Goal: Information Seeking & Learning: Learn about a topic

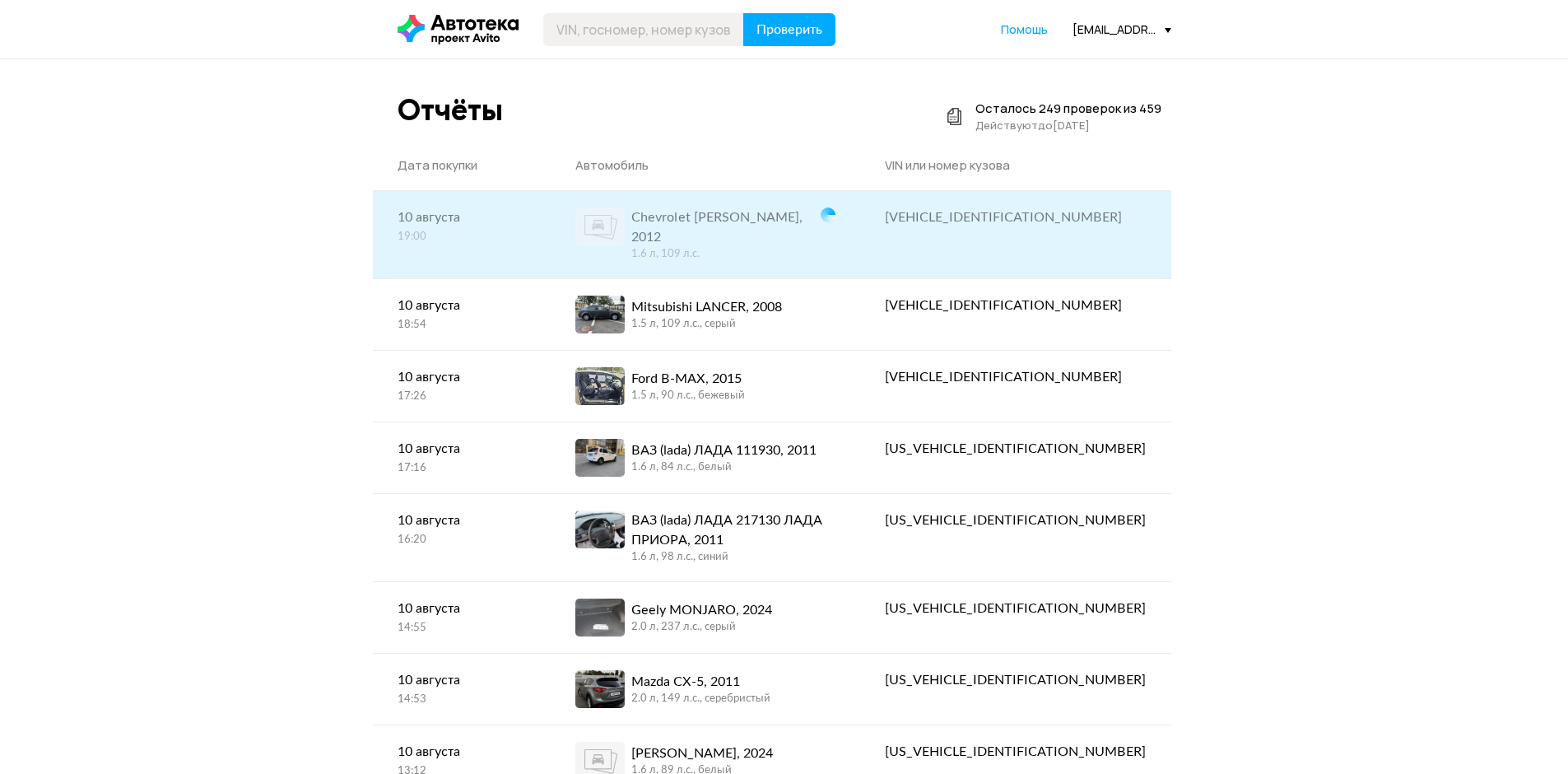
click at [1084, 217] on div "[VEHICLE_IDENTIFICATION_NUMBER]" at bounding box center [1015, 216] width 261 height 19
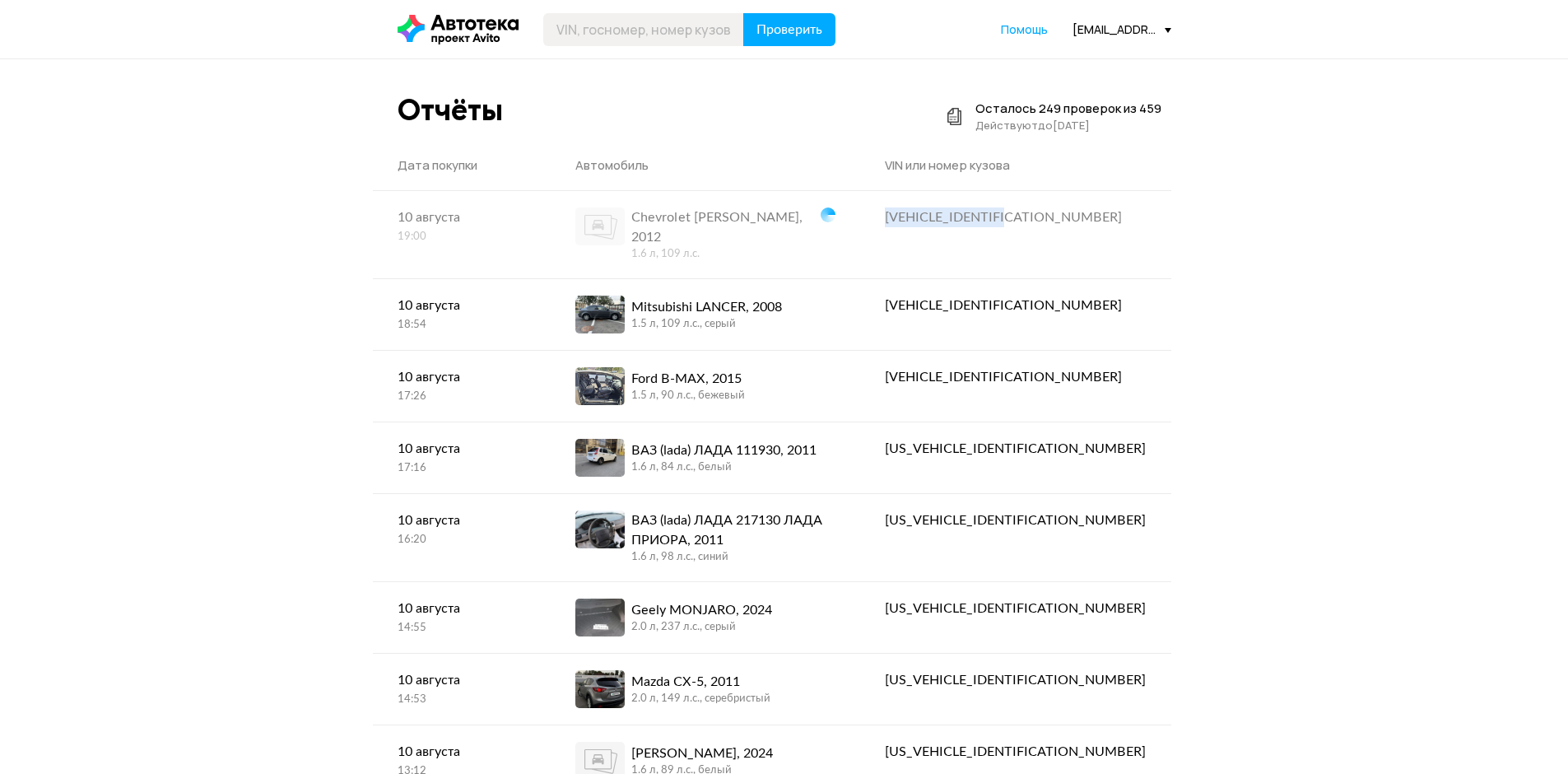
copy div "[VEHICLE_IDENTIFICATION_NUMBER]"
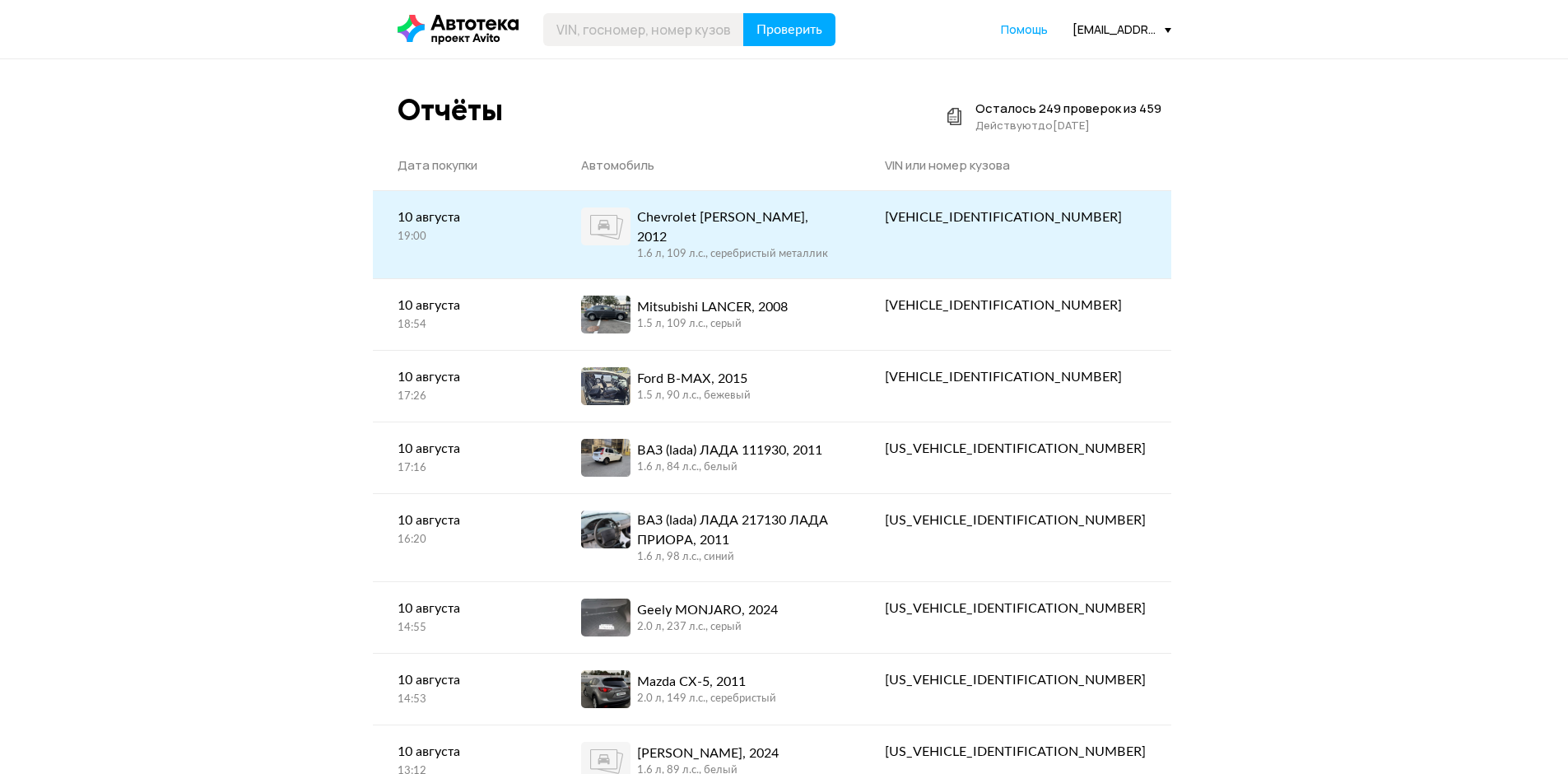
click at [819, 257] on link "Chevrolet [PERSON_NAME], 2012 1.6 л, 109 л.c., серебристый металлик" at bounding box center [708, 235] width 304 height 87
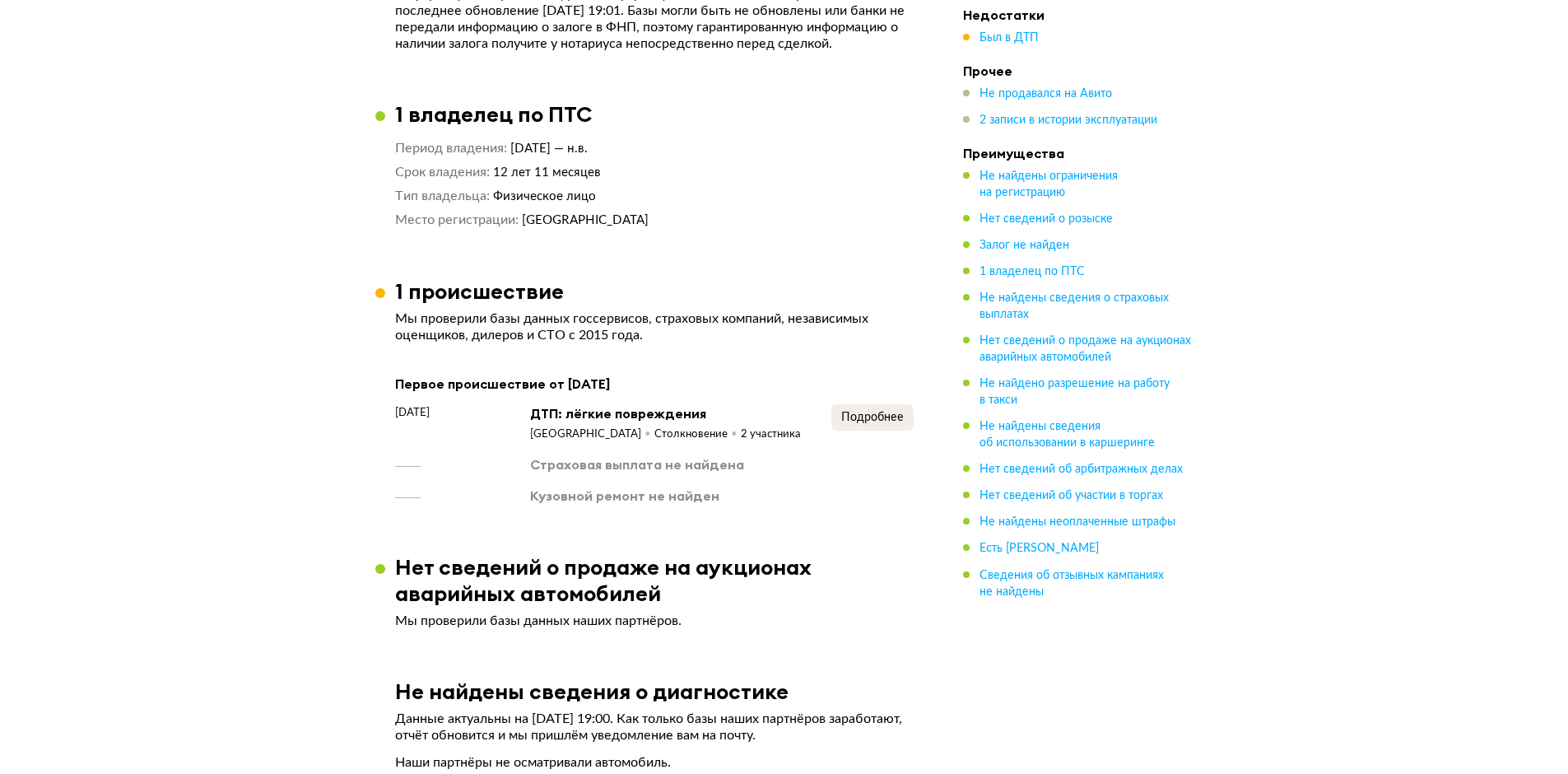
scroll to position [1070, 0]
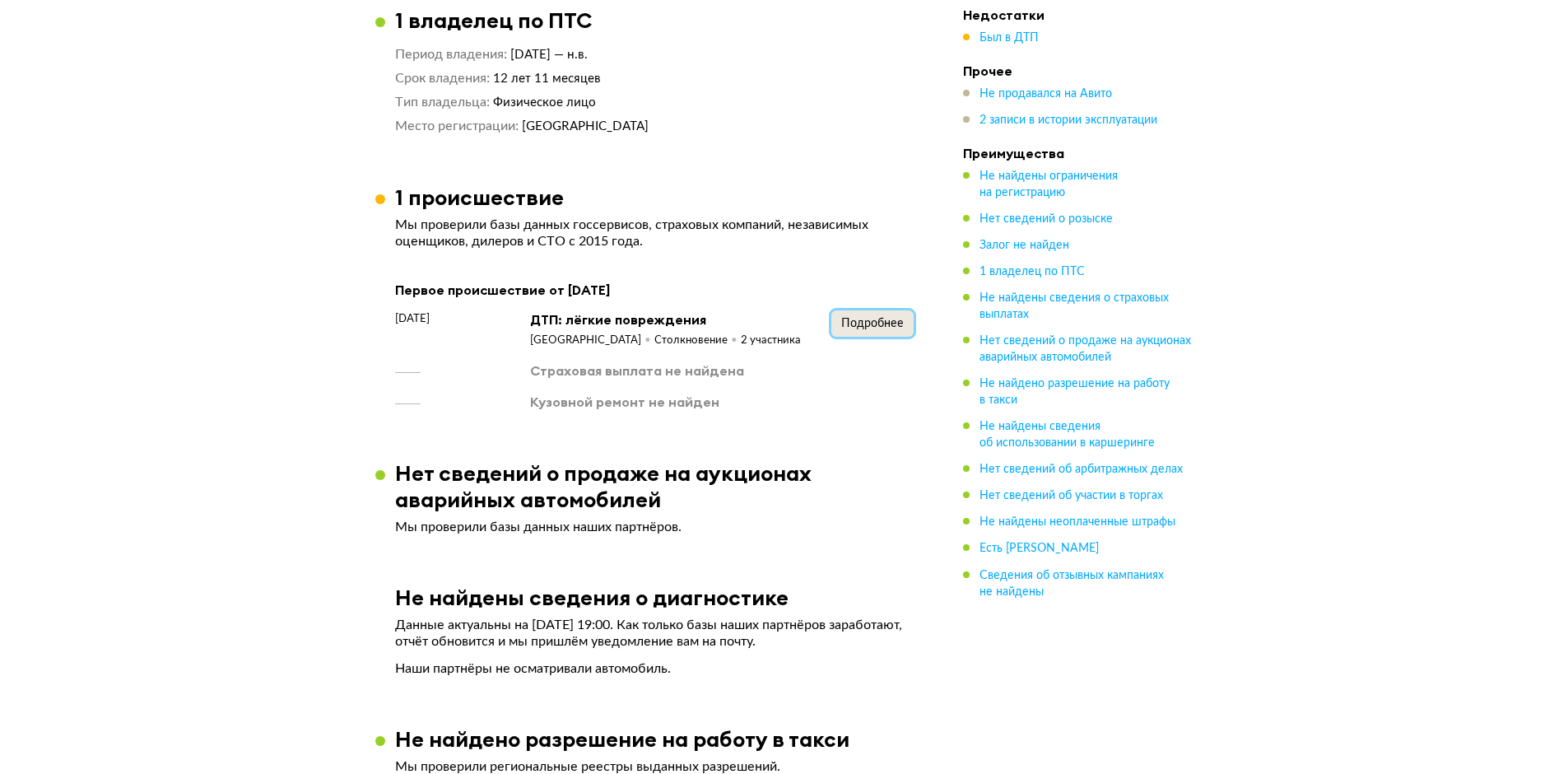
click at [851, 326] on span "Подробнее" at bounding box center [873, 324] width 63 height 11
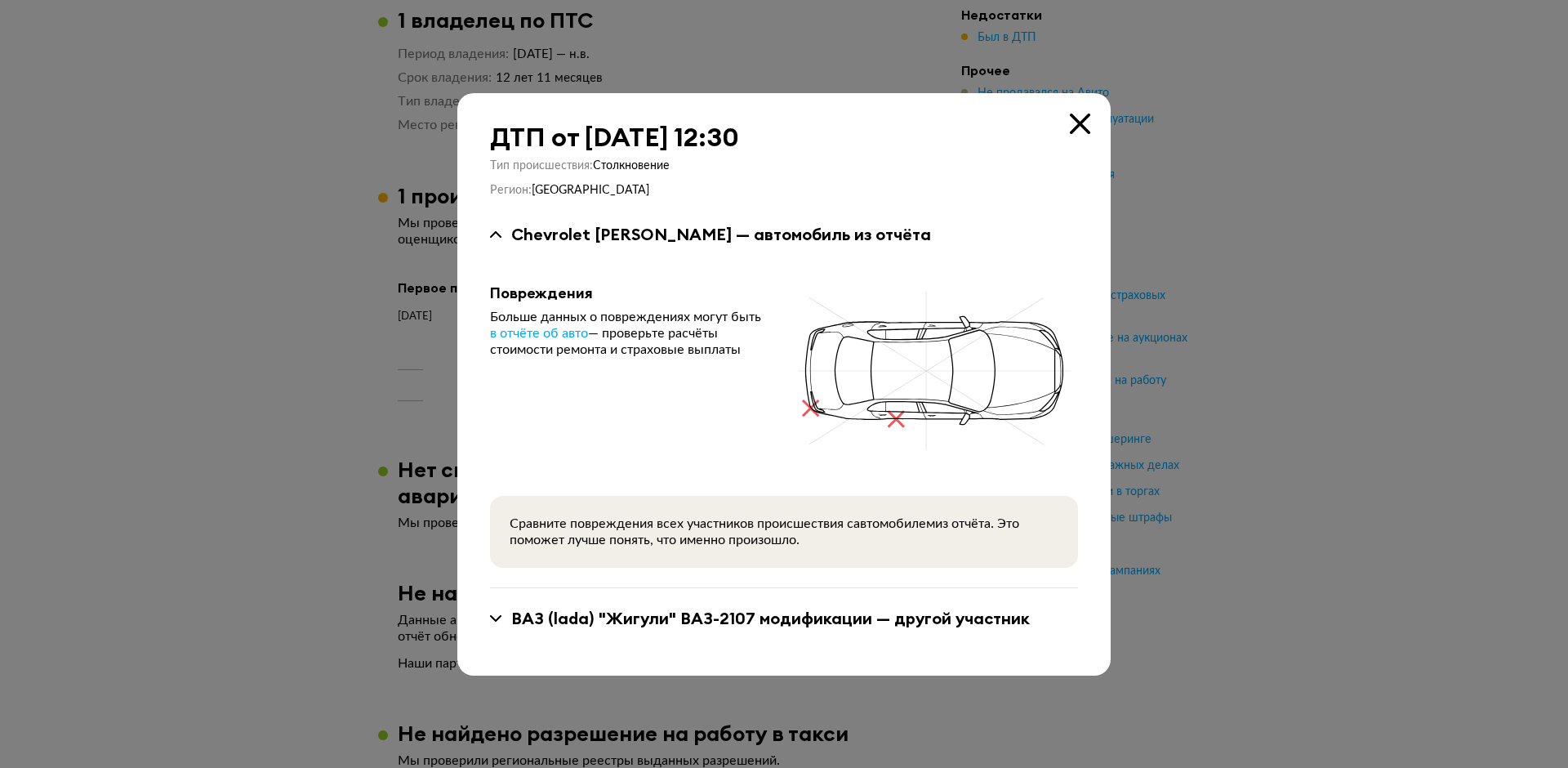
click at [1077, 126] on icon at bounding box center [1080, 124] width 20 height 20
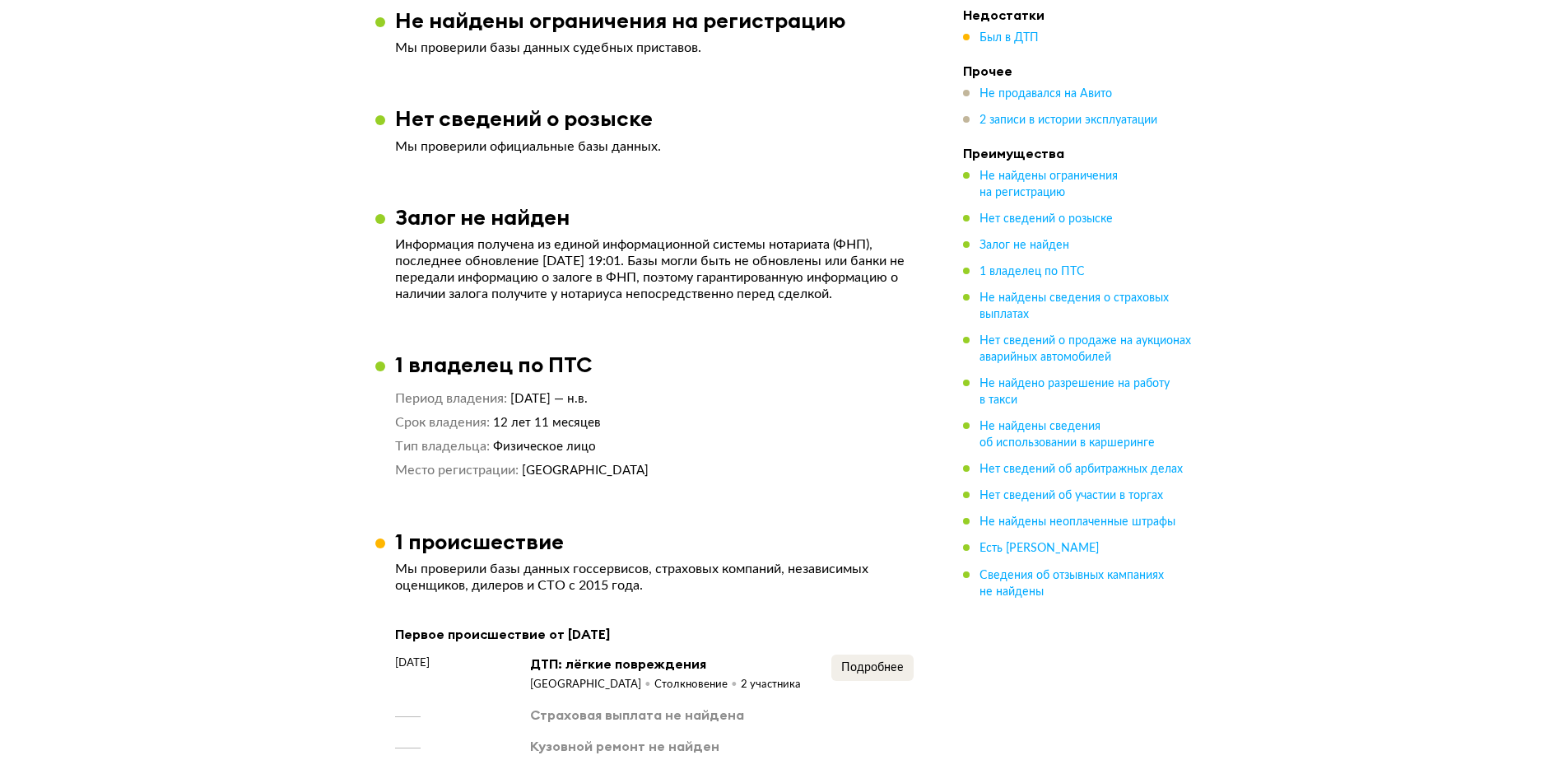
scroll to position [0, 0]
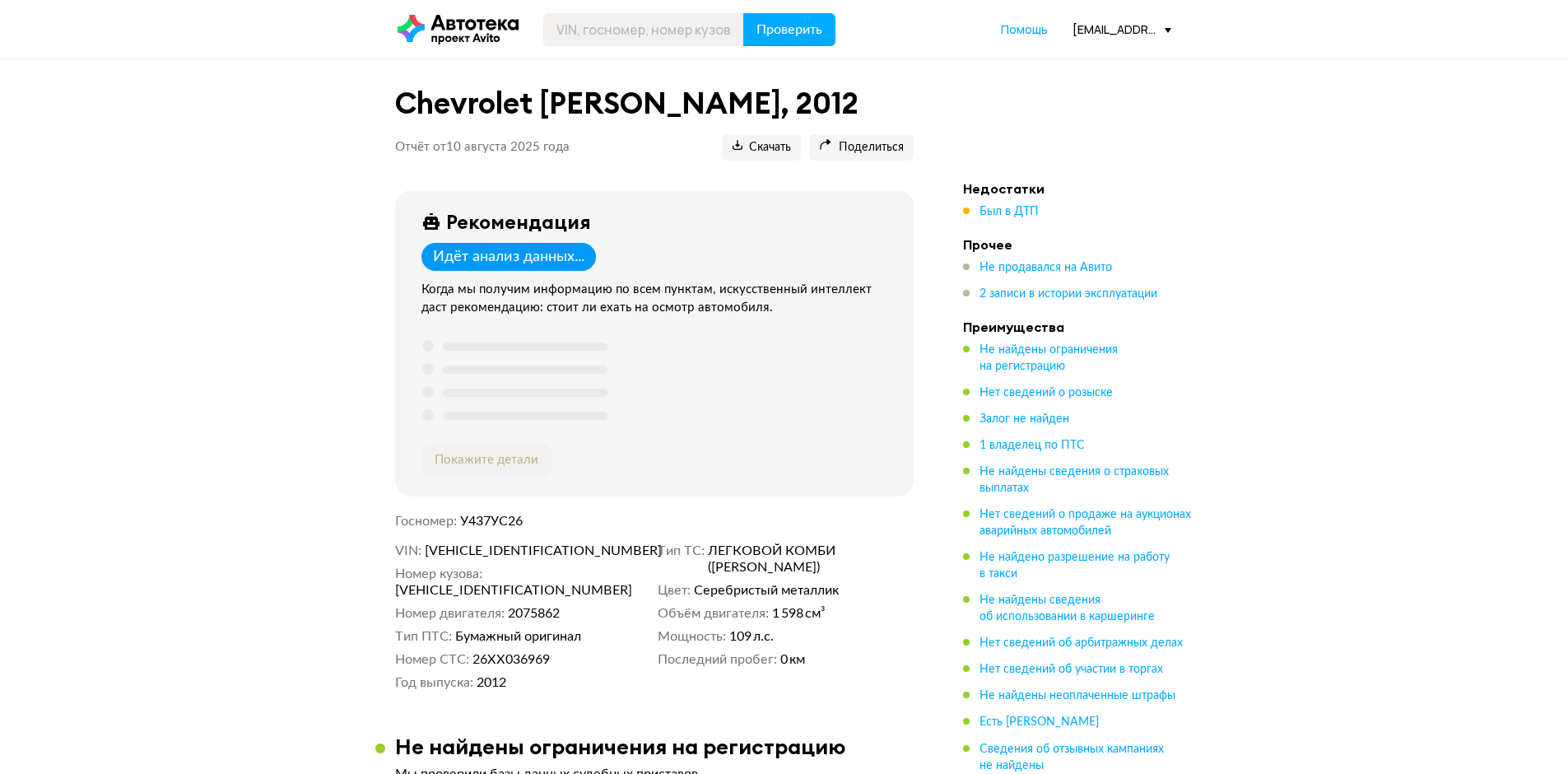
click at [1103, 30] on div "[EMAIL_ADDRESS][DOMAIN_NAME]" at bounding box center [1121, 29] width 99 height 16
click at [1107, 64] on link "Отчёты" at bounding box center [1088, 58] width 165 height 42
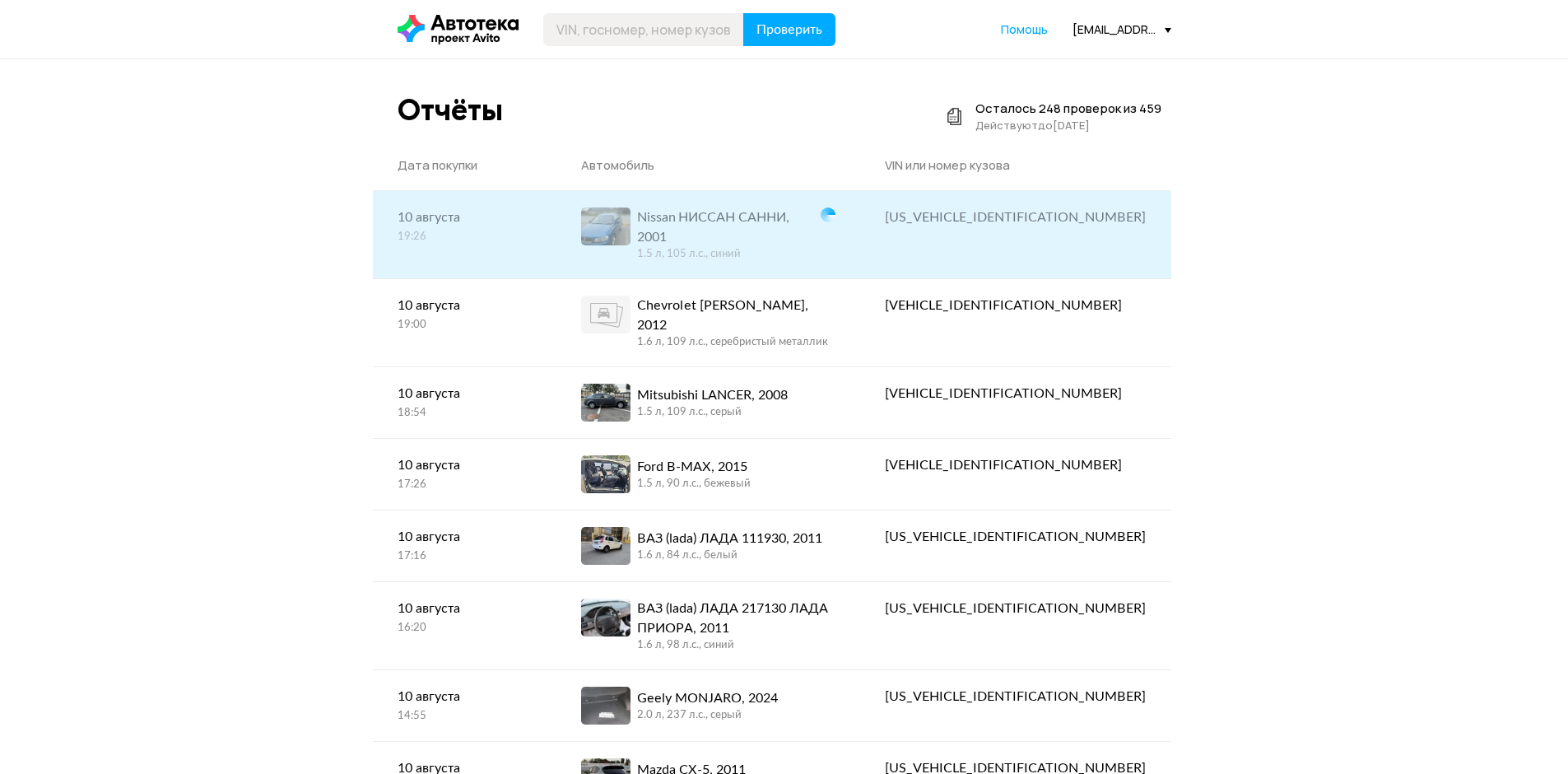
drag, startPoint x: 1102, startPoint y: 214, endPoint x: 952, endPoint y: 213, distance: 150.0
click at [1101, 214] on div "[US_VEHICLE_IDENTIFICATION_NUMBER]" at bounding box center [1015, 216] width 261 height 19
click at [1065, 216] on div "[US_VEHICLE_IDENTIFICATION_NUMBER]" at bounding box center [1015, 216] width 261 height 19
copy div "[US_VEHICLE_IDENTIFICATION_NUMBER]"
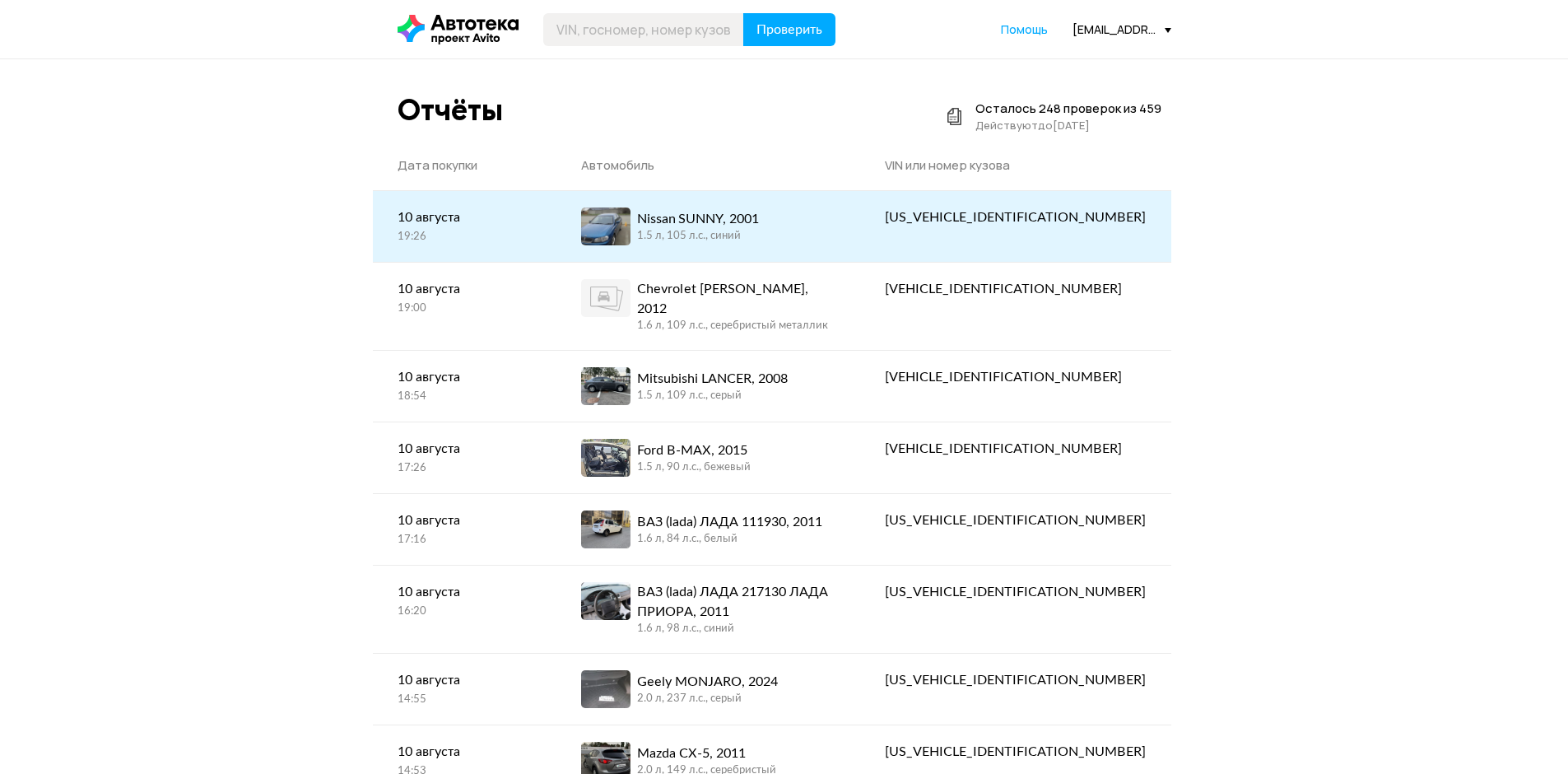
click at [836, 229] on div "Nissan SUNNY, 2001 1.5 л, 105 л.c., синий" at bounding box center [708, 226] width 254 height 38
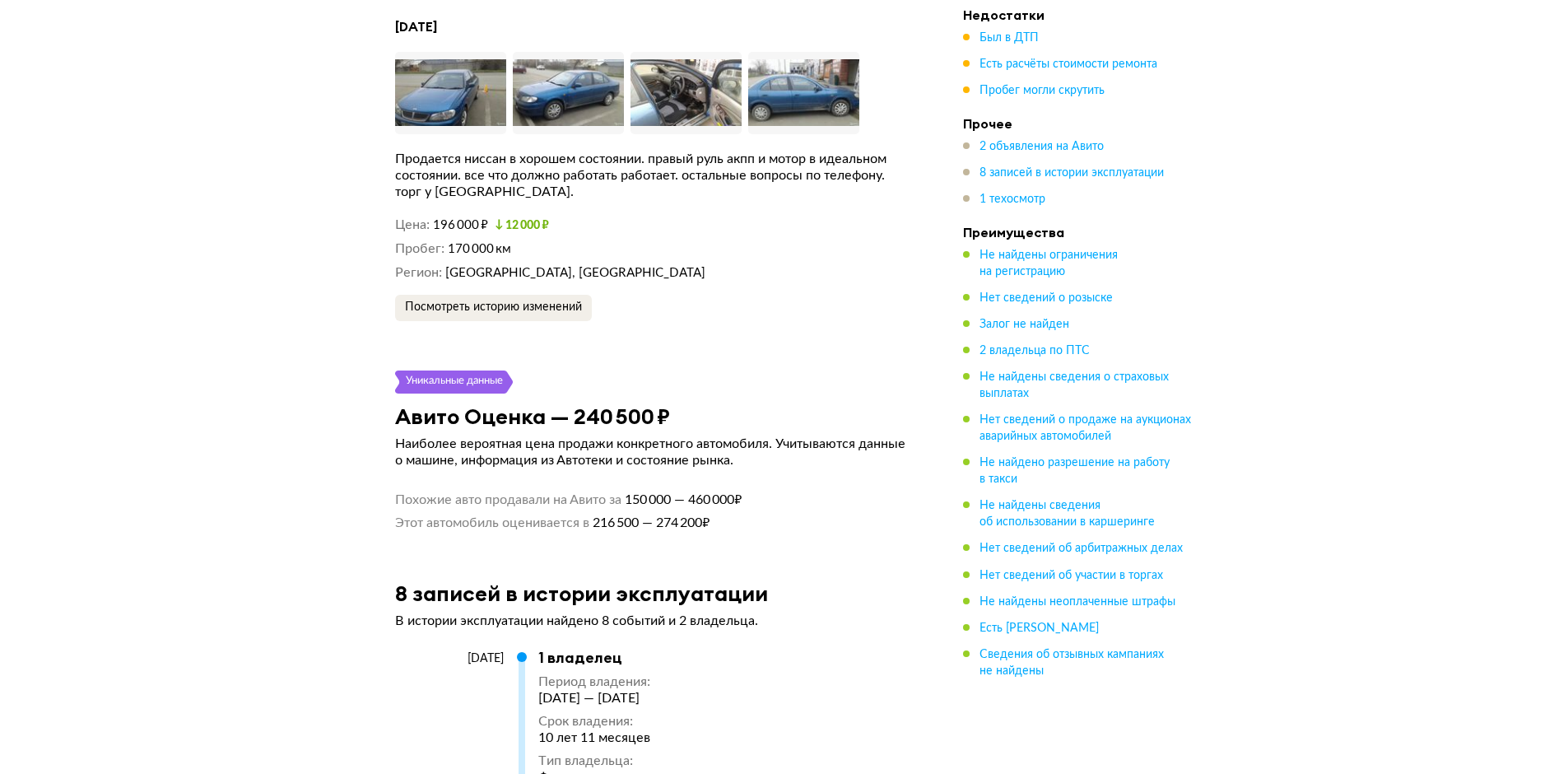
scroll to position [3375, 0]
